Goal: Task Accomplishment & Management: Manage account settings

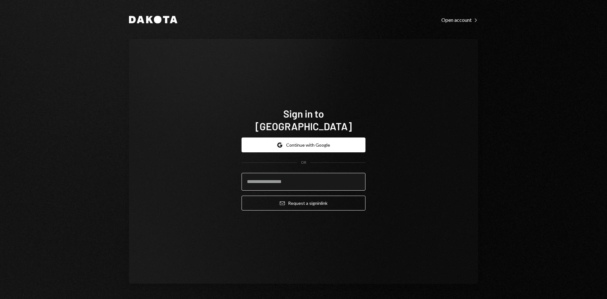
click at [302, 175] on input "email" at bounding box center [304, 182] width 124 height 18
click at [0, 299] on com-1password-button at bounding box center [0, 299] width 0 height 0
click at [0, 299] on com-1password-menu at bounding box center [0, 299] width 0 height 0
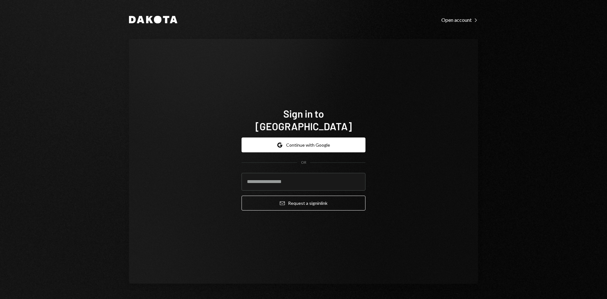
click at [419, 198] on div "Sign in to [GEOGRAPHIC_DATA] Google Continue with Google OR Email Request a sig…" at bounding box center [303, 161] width 349 height 245
click at [284, 178] on input "email" at bounding box center [304, 182] width 124 height 18
click at [0, 299] on com-1password-menu at bounding box center [0, 299] width 0 height 0
click at [0, 299] on com-1password-button at bounding box center [0, 299] width 0 height 0
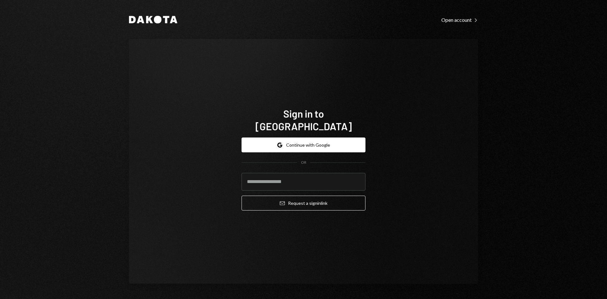
click at [0, 299] on com-1password-button at bounding box center [0, 299] width 0 height 0
click at [0, 299] on com-1password-menu at bounding box center [0, 299] width 0 height 0
type input "**********"
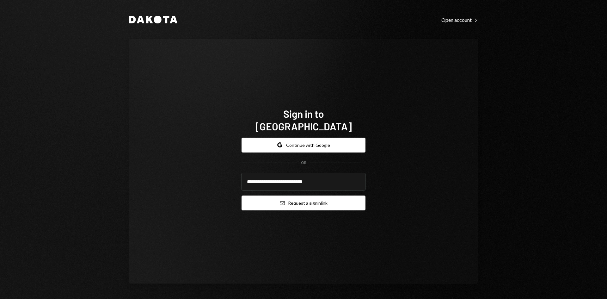
click at [306, 197] on button "Email Request a sign in link" at bounding box center [304, 203] width 124 height 15
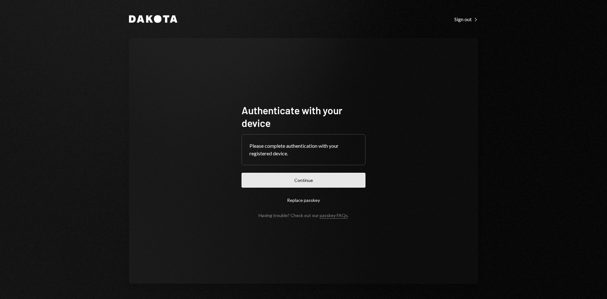
click at [329, 183] on button "Continue" at bounding box center [304, 180] width 124 height 15
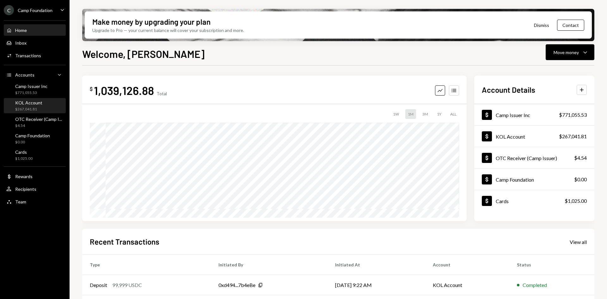
click at [40, 107] on div "$267,041.81" at bounding box center [28, 109] width 27 height 5
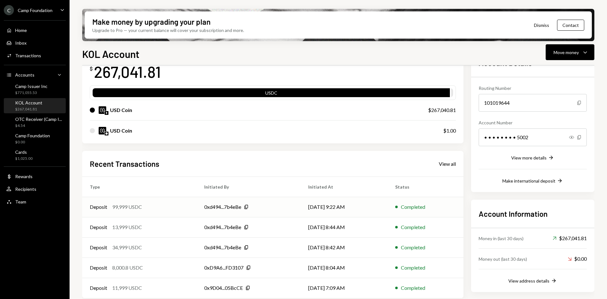
scroll to position [51, 0]
